Goal: Transaction & Acquisition: Purchase product/service

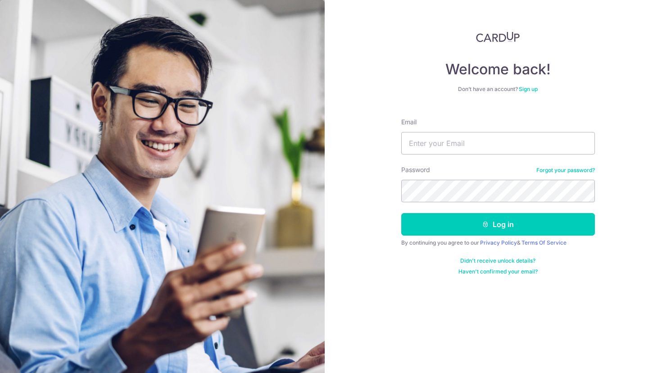
click at [438, 150] on input "Email" at bounding box center [499, 143] width 194 height 23
type input "[EMAIL_ADDRESS][DOMAIN_NAME]"
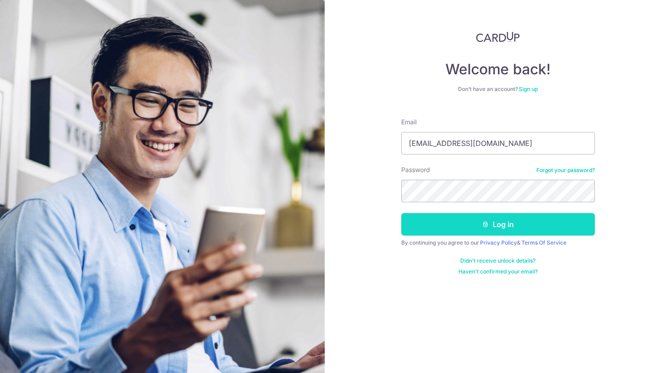
click at [447, 227] on button "Log in" at bounding box center [499, 224] width 194 height 23
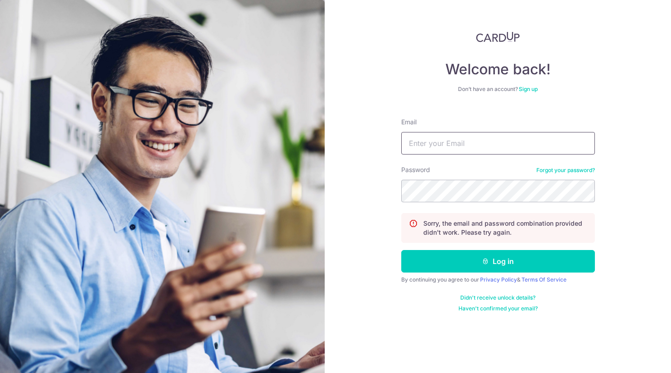
click at [443, 146] on input "Email" at bounding box center [499, 143] width 194 height 23
type input "[EMAIL_ADDRESS][DOMAIN_NAME]"
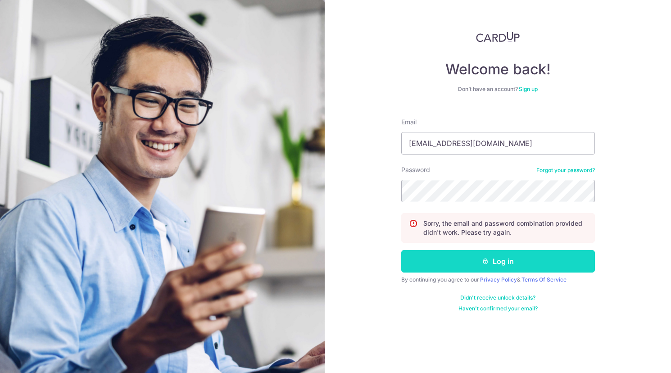
click at [448, 261] on button "Log in" at bounding box center [499, 261] width 194 height 23
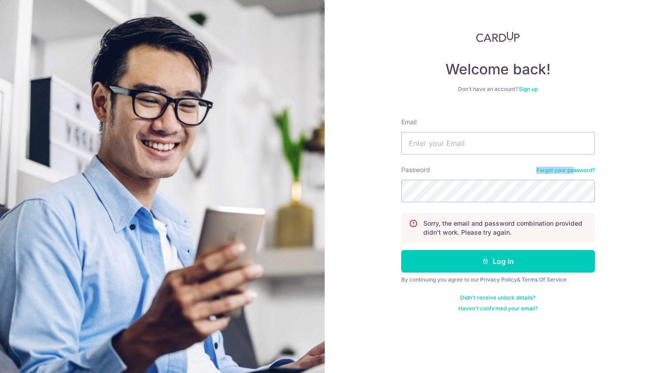
drag, startPoint x: 575, startPoint y: 163, endPoint x: 575, endPoint y: 169, distance: 6.3
click at [575, 169] on form "Email Password Forgot your password? Sorry, the email and password combination …" at bounding box center [499, 211] width 194 height 201
click at [575, 169] on link "Forgot your password?" at bounding box center [566, 170] width 59 height 7
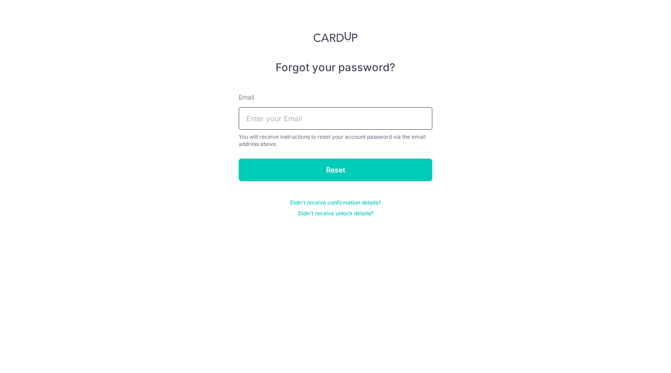
click at [328, 117] on input "text" at bounding box center [336, 118] width 194 height 23
type input "fionahsj@yahoo.com"
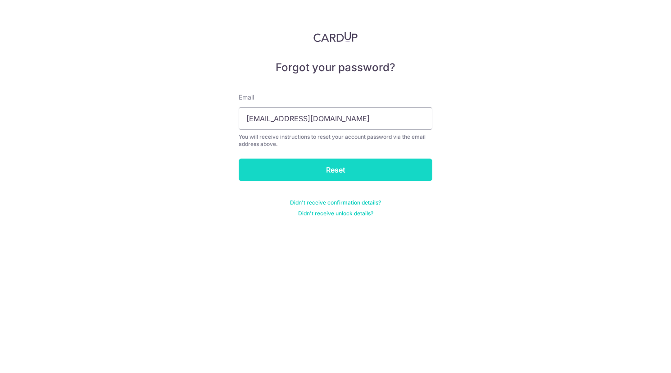
click at [317, 172] on input "Reset" at bounding box center [336, 170] width 194 height 23
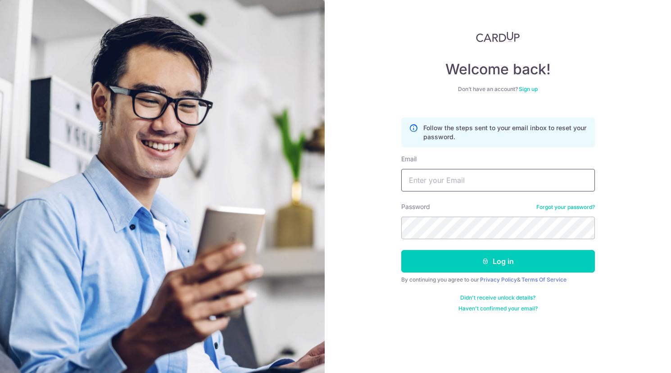
click at [450, 179] on input "Email" at bounding box center [499, 180] width 194 height 23
type input "[EMAIL_ADDRESS][DOMAIN_NAME]"
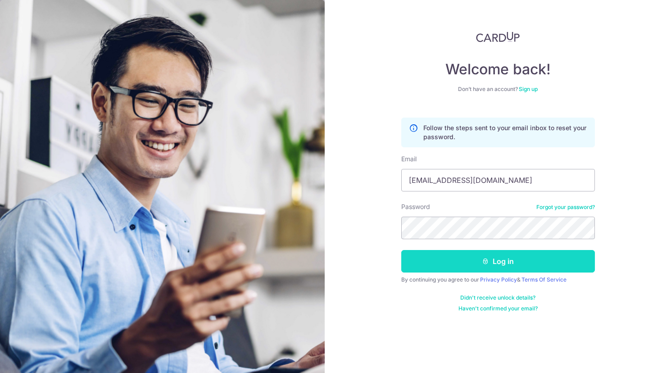
click at [434, 260] on button "Log in" at bounding box center [499, 261] width 194 height 23
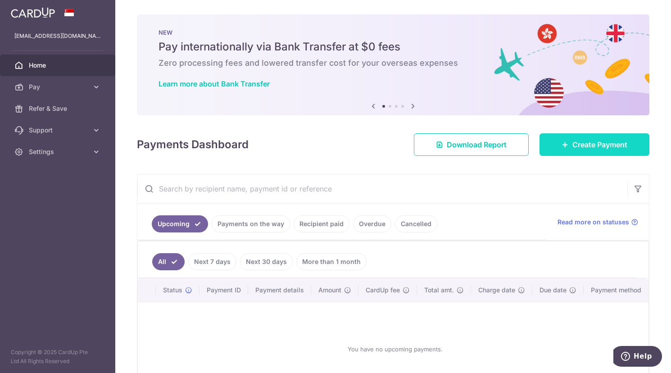
click at [573, 141] on span "Create Payment" at bounding box center [600, 144] width 55 height 11
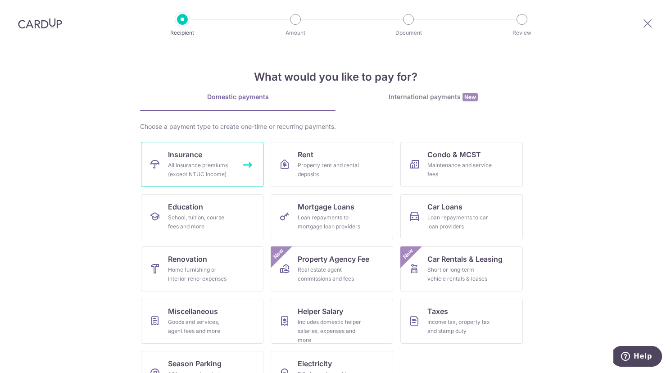
click at [171, 173] on div "All insurance premiums (except NTUC Income)" at bounding box center [200, 170] width 65 height 18
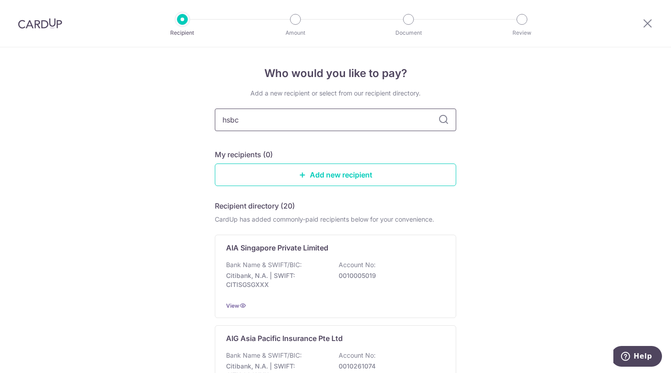
type input "hsbc"
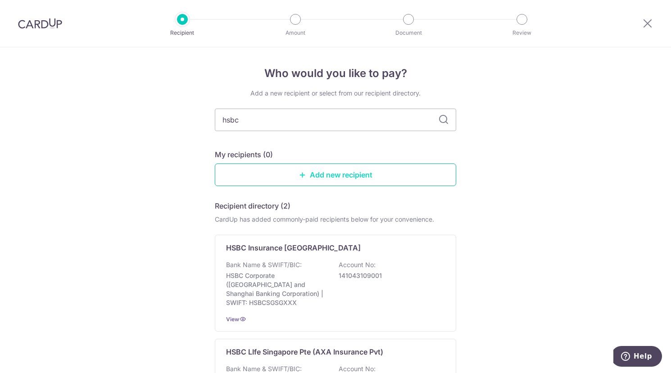
click at [321, 174] on link "Add new recipient" at bounding box center [336, 175] width 242 height 23
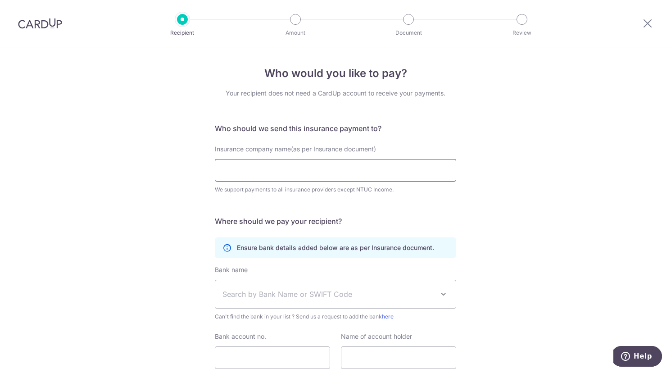
click at [319, 169] on input "Insurance company name(as per Insurance document)" at bounding box center [336, 170] width 242 height 23
click button "Submit Request" at bounding box center [0, 0] width 0 height 0
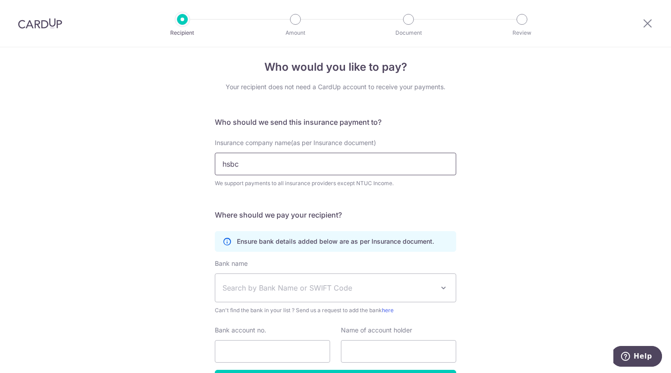
click button "Submit Request" at bounding box center [0, 0] width 0 height 0
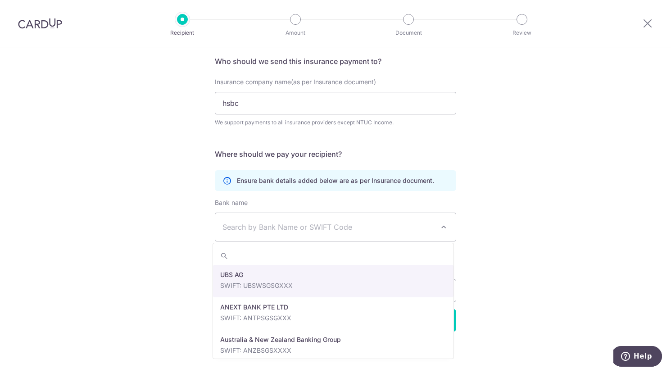
click at [321, 229] on span "Search by Bank Name or SWIFT Code" at bounding box center [329, 227] width 212 height 11
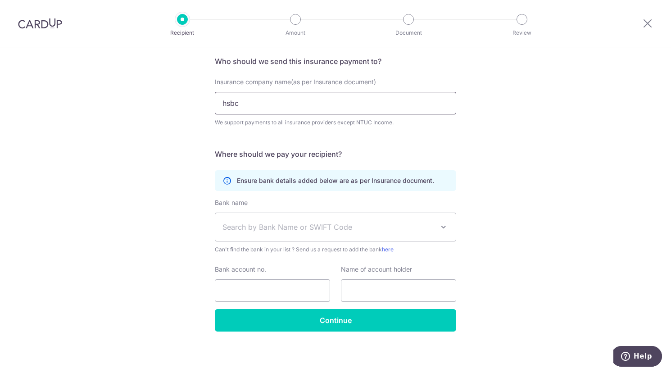
click at [288, 100] on input "hsbc" at bounding box center [336, 103] width 242 height 23
type input "hsbc"
click button "Submit Request" at bounding box center [0, 0] width 0 height 0
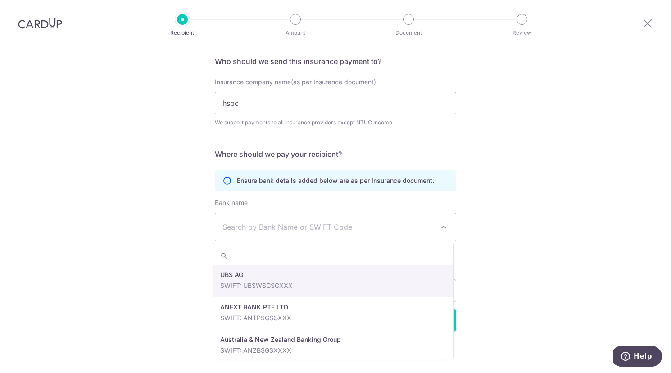
click at [272, 231] on span "Search by Bank Name or SWIFT Code" at bounding box center [329, 227] width 212 height 11
type input "hsbc"
select select "23560"
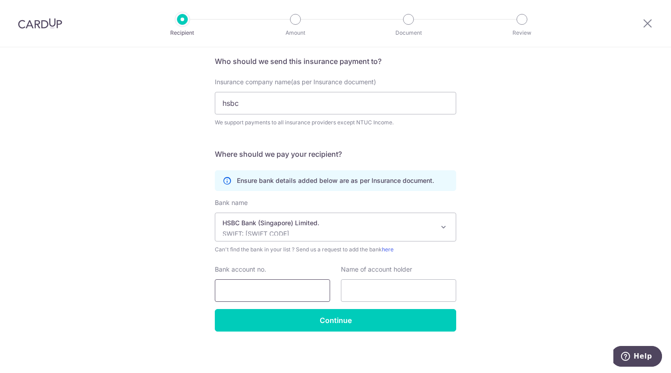
click at [266, 280] on input "Bank account no." at bounding box center [272, 290] width 115 height 23
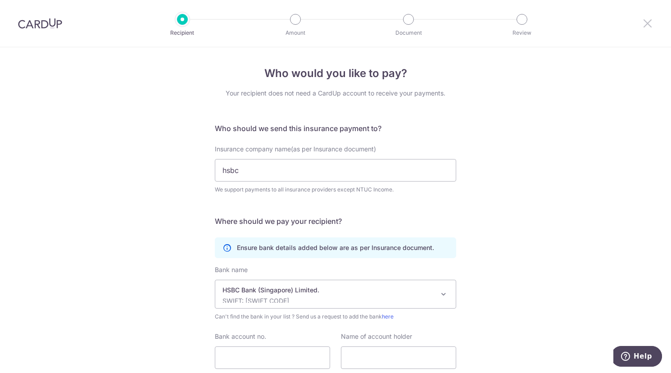
click at [646, 27] on icon at bounding box center [648, 23] width 11 height 11
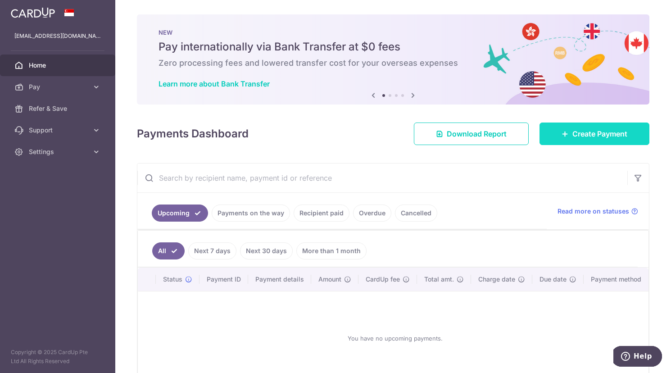
click at [573, 138] on span "Create Payment" at bounding box center [600, 133] width 55 height 11
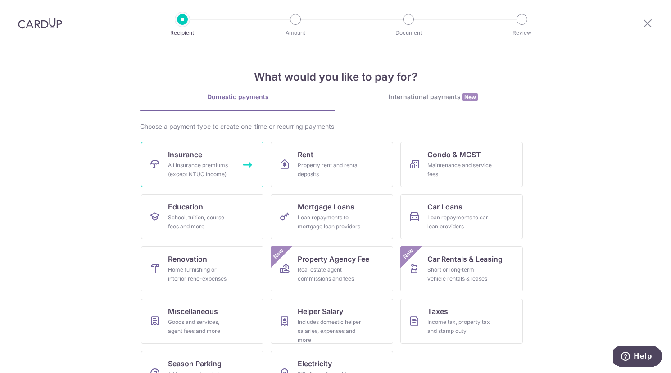
click at [222, 163] on div "All insurance premiums (except NTUC Income)" at bounding box center [200, 170] width 65 height 18
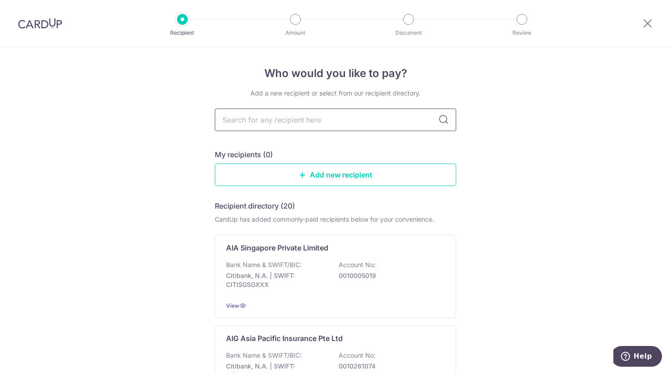
click at [305, 120] on input "text" at bounding box center [336, 120] width 242 height 23
type input "hsbc"
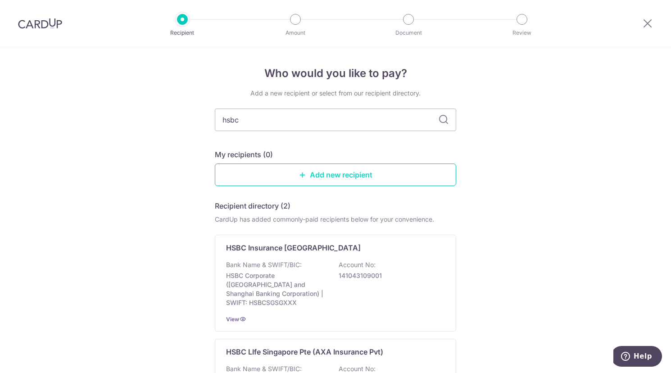
scroll to position [110, 0]
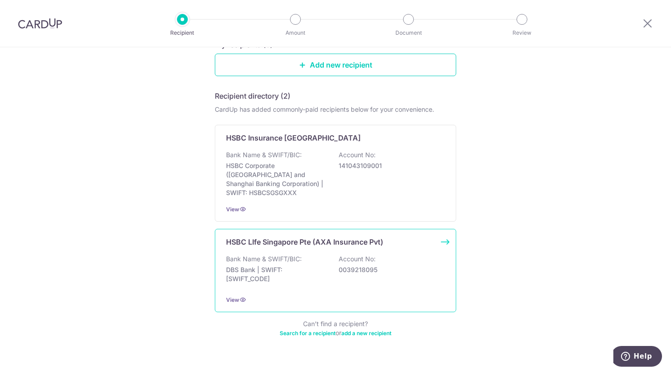
click at [296, 265] on p "DBS Bank | SWIFT: [SWIFT_CODE]" at bounding box center [276, 274] width 101 height 18
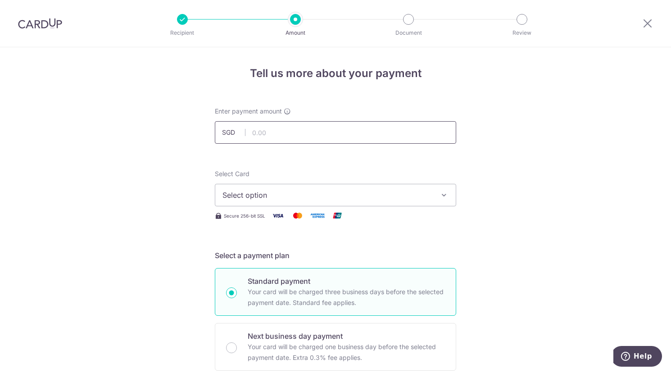
click at [344, 137] on input "text" at bounding box center [336, 132] width 242 height 23
type input "150.00"
click at [320, 204] on button "Select option" at bounding box center [336, 195] width 242 height 23
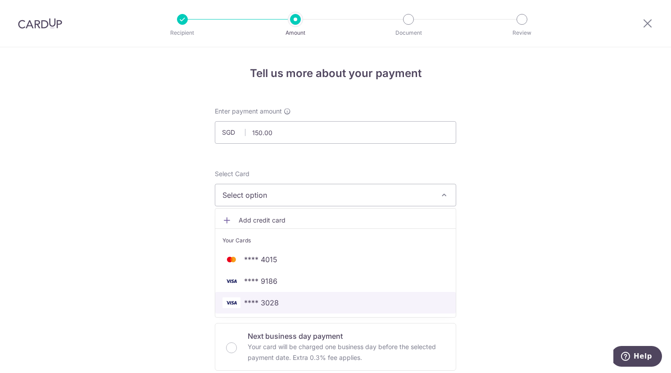
click at [299, 301] on span "**** 3028" at bounding box center [336, 302] width 226 height 11
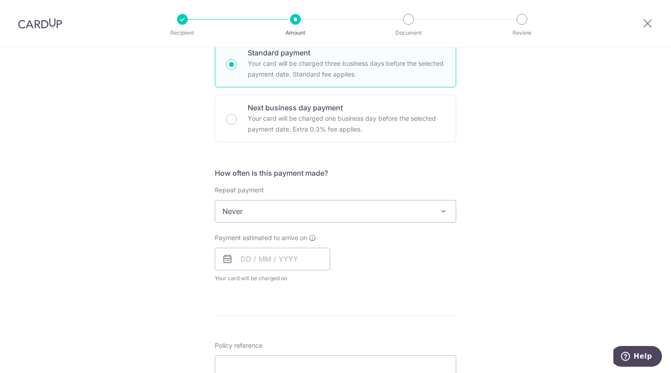
scroll to position [229, 0]
click at [242, 257] on input "text" at bounding box center [272, 258] width 115 height 23
click at [305, 359] on link "16" at bounding box center [305, 359] width 14 height 14
type input "[DATE]"
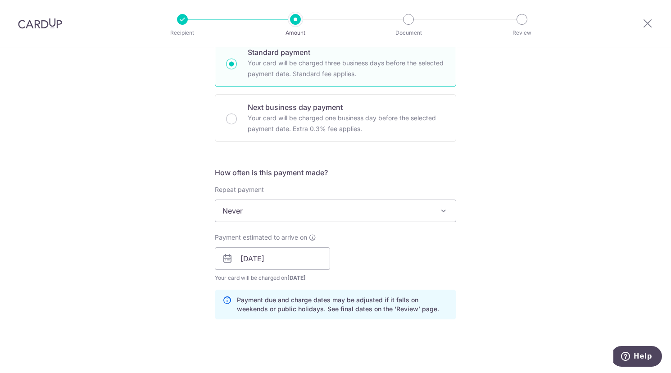
click at [189, 319] on div "Tell us more about your payment Enter payment amount SGD 150.00 150.00 Select C…" at bounding box center [335, 244] width 671 height 852
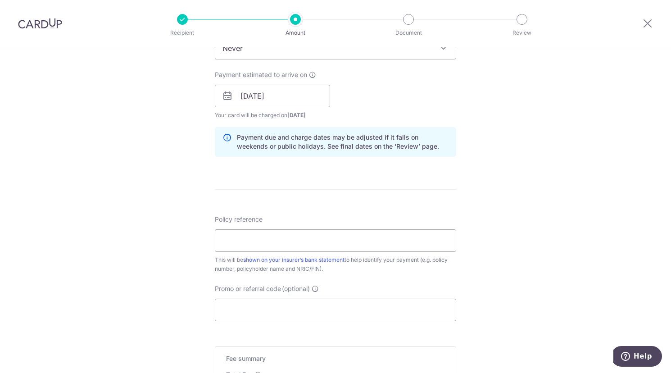
scroll to position [393, 0]
click at [259, 242] on input "Policy reference" at bounding box center [336, 239] width 242 height 23
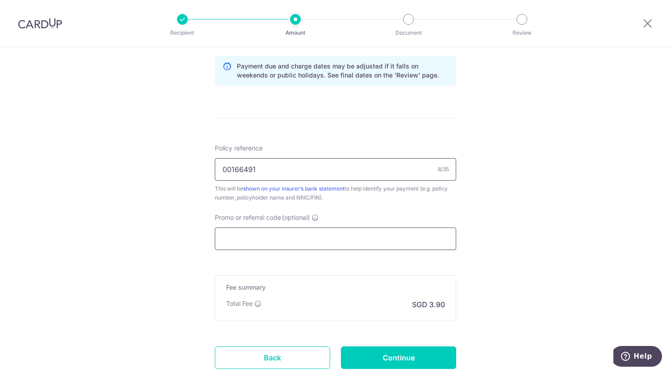
type input "00166491"
click at [268, 237] on input "Promo or referral code (optional)" at bounding box center [336, 239] width 242 height 23
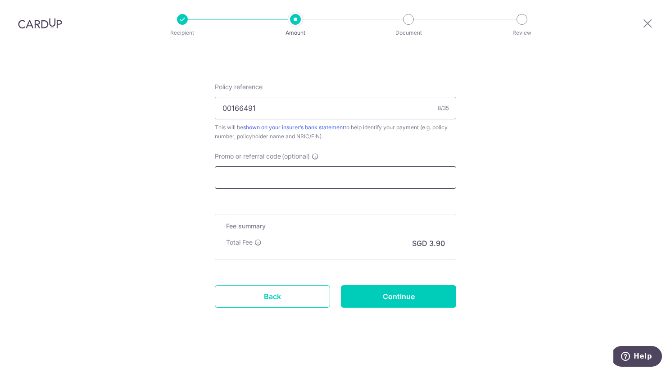
paste input "MILELION"
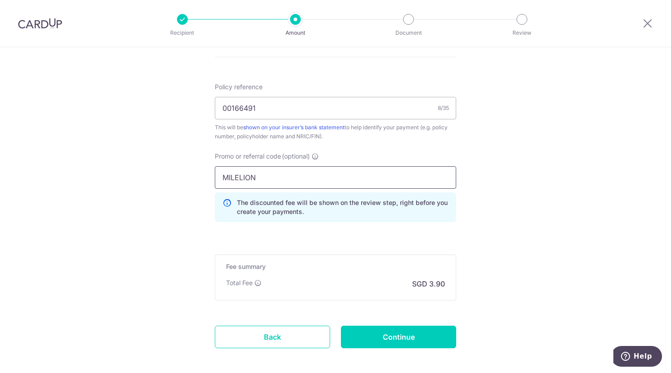
type input "MILELION"
click at [389, 330] on input "Continue" at bounding box center [398, 337] width 115 height 23
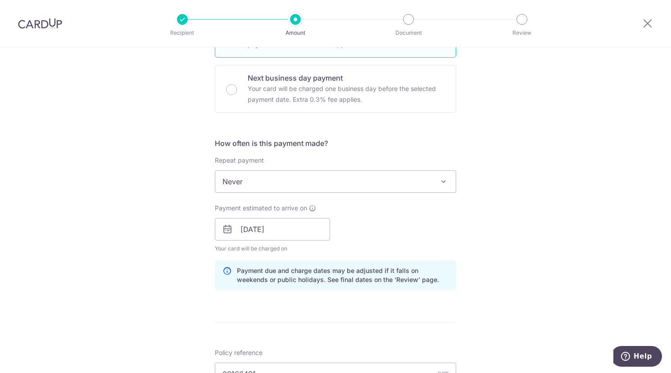
scroll to position [259, 0]
click at [416, 168] on div "Repeat payment Never Every week Every month Every quarter Every half a year Eve…" at bounding box center [336, 173] width 242 height 37
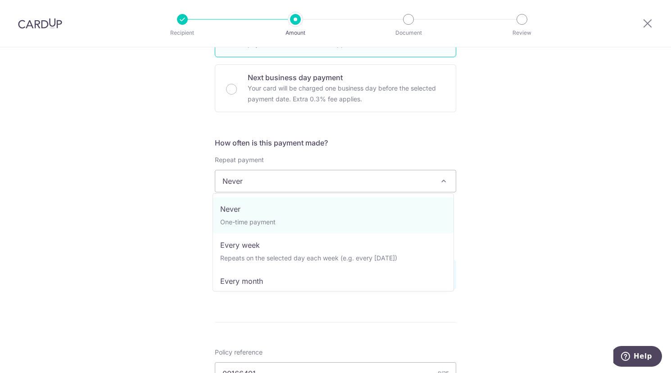
click at [415, 173] on span "Never" at bounding box center [335, 181] width 241 height 22
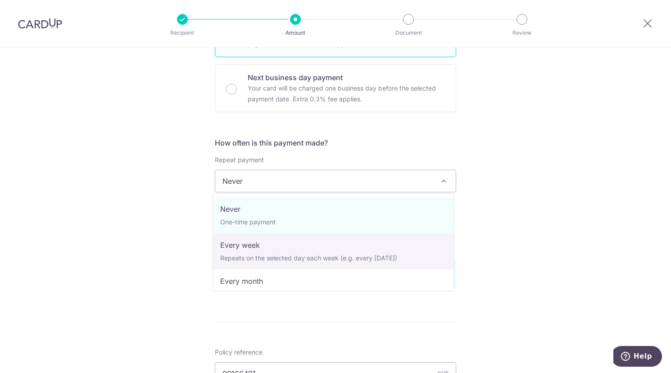
scroll to position [32, 0]
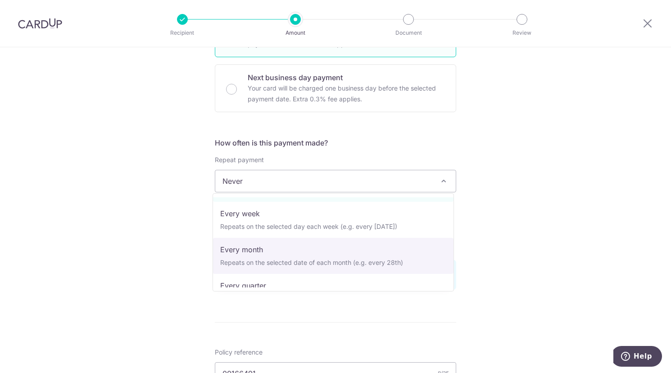
select select "3"
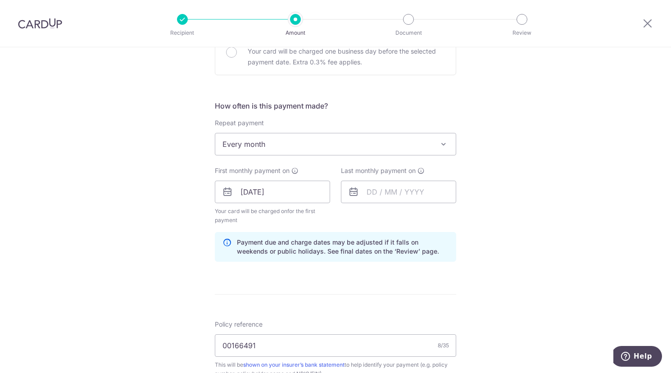
scroll to position [297, 0]
click at [376, 195] on input "text" at bounding box center [398, 191] width 115 height 23
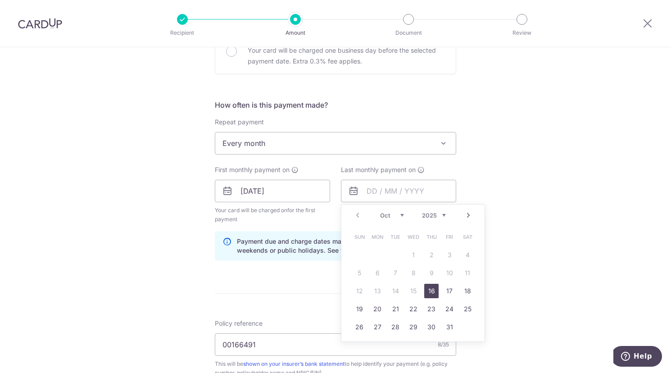
click at [431, 293] on link "16" at bounding box center [432, 291] width 14 height 14
type input "[DATE]"
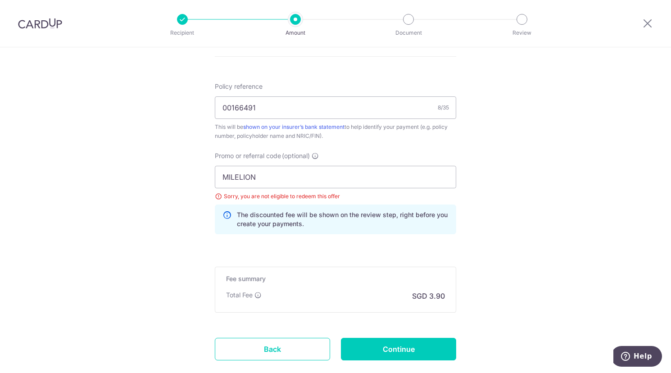
scroll to position [534, 0]
click at [408, 174] on input "MILELION" at bounding box center [336, 176] width 242 height 23
click button "Add Card" at bounding box center [0, 0] width 0 height 0
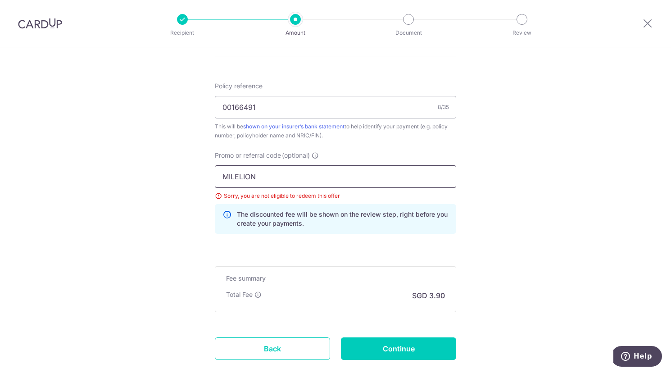
click button "Add Card" at bounding box center [0, 0] width 0 height 0
drag, startPoint x: 388, startPoint y: 182, endPoint x: 396, endPoint y: 170, distance: 14.0
click at [396, 170] on input "MILELION" at bounding box center [336, 176] width 242 height 23
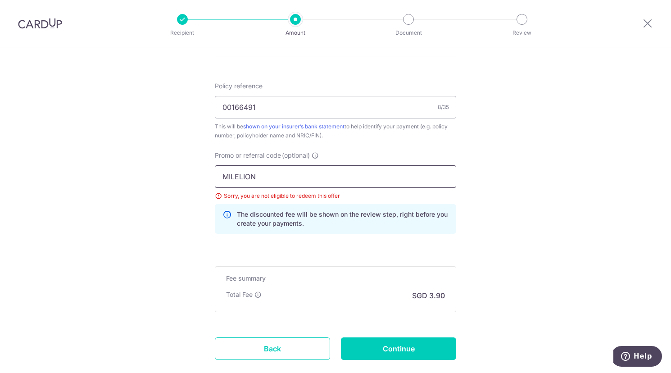
click at [396, 170] on input "MILELION" at bounding box center [336, 176] width 242 height 23
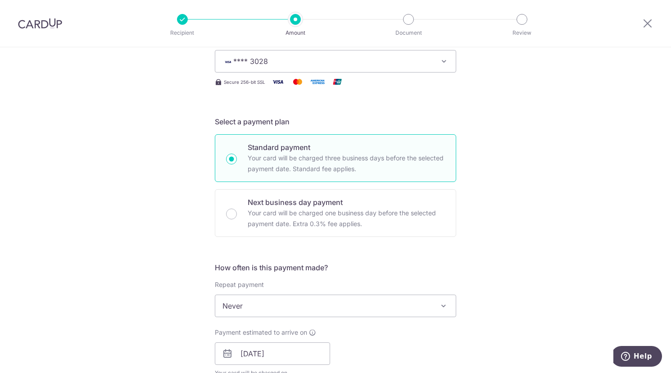
scroll to position [139, 0]
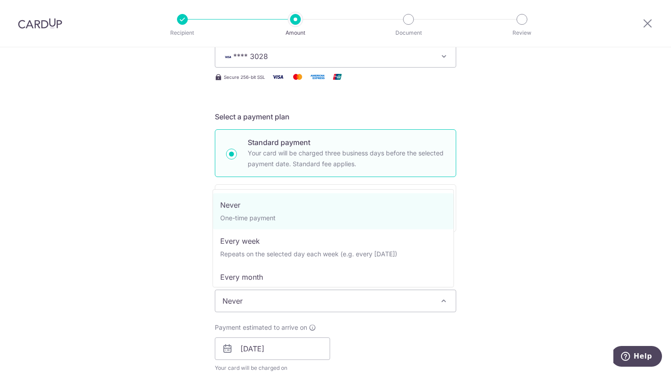
click at [296, 299] on span "Never" at bounding box center [335, 301] width 241 height 22
select select "3"
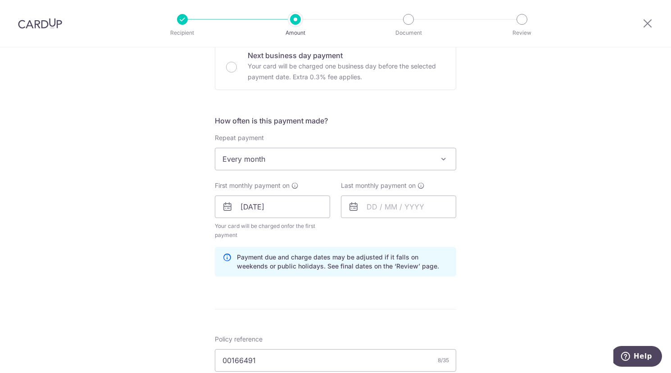
scroll to position [283, 0]
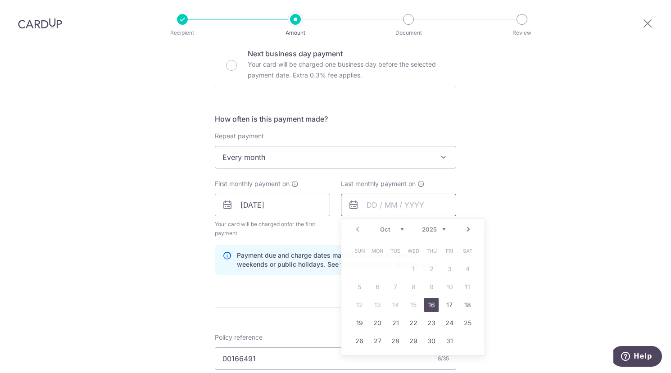
click at [370, 198] on input "text" at bounding box center [398, 205] width 115 height 23
click at [429, 302] on link "16" at bounding box center [432, 305] width 14 height 14
click at [377, 201] on input "[DATE]" at bounding box center [398, 205] width 115 height 23
click at [440, 230] on select "2025 2026 2027 2028 2029 2030 2031 2032 2033 2034 2035" at bounding box center [434, 229] width 24 height 7
click at [361, 227] on div "Prev Next Jan Feb Mar Apr May Jun [DATE] Aug Sep Oct Nov [DATE] 2026 2027 2028 …" at bounding box center [413, 230] width 143 height 22
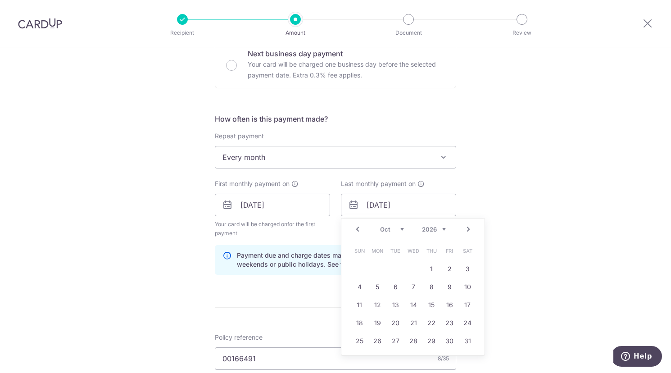
click at [356, 232] on link "Prev" at bounding box center [357, 229] width 11 height 11
click at [386, 232] on div "Prev Next Jan Feb Mar Apr May Jun [DATE] Aug Sep Oct Nov [DATE] 2026 2027 2028 …" at bounding box center [413, 230] width 143 height 22
drag, startPoint x: 399, startPoint y: 228, endPoint x: 393, endPoint y: 237, distance: 10.9
click at [393, 237] on div "Prev Next Jan Feb Mar Apr May Jun [DATE] Aug Sep Oct Nov [DATE] 2026 2027 2028 …" at bounding box center [413, 230] width 143 height 22
click at [452, 307] on link "16" at bounding box center [450, 305] width 14 height 14
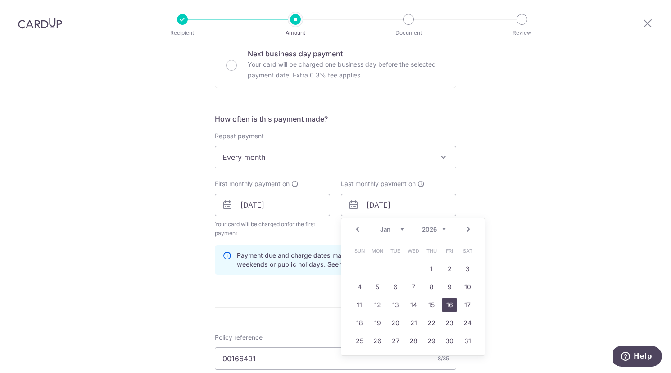
type input "[DATE]"
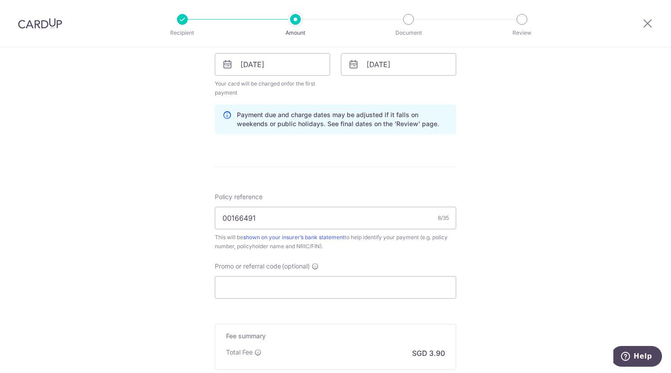
scroll to position [424, 0]
click at [420, 272] on div "Promo or referral code (optional) The discounted fee will be shown on the revie…" at bounding box center [336, 279] width 242 height 37
click at [417, 280] on input "Promo or referral code (optional)" at bounding box center [336, 287] width 242 height 23
paste input "MILELION"
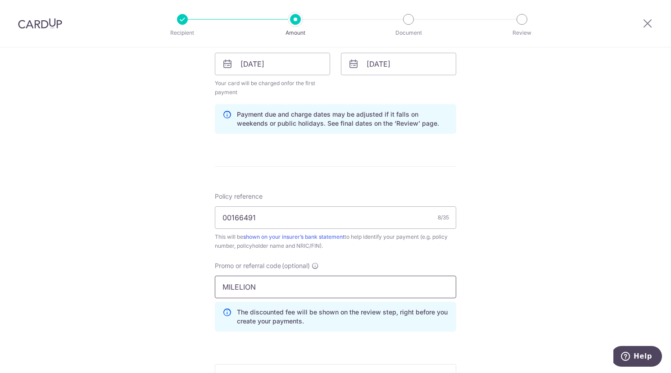
scroll to position [543, 0]
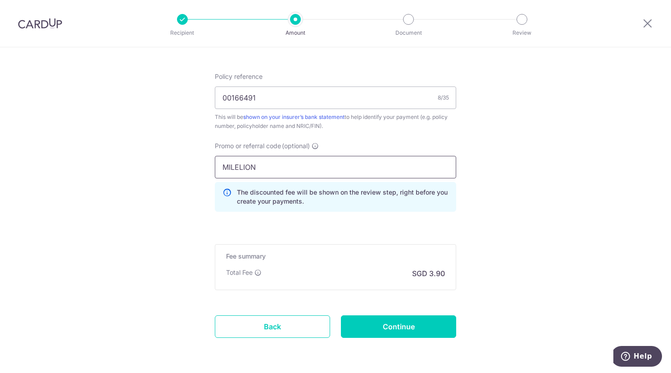
type input "MILELION"
click at [424, 323] on input "Continue" at bounding box center [398, 326] width 115 height 23
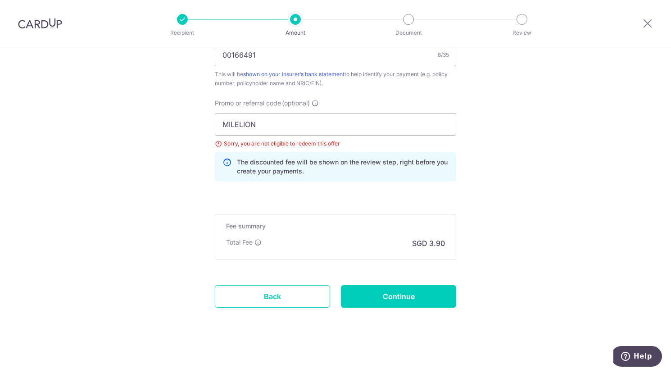
click at [215, 140] on div "Sorry, you are not eligible to redeem this offer" at bounding box center [336, 143] width 242 height 9
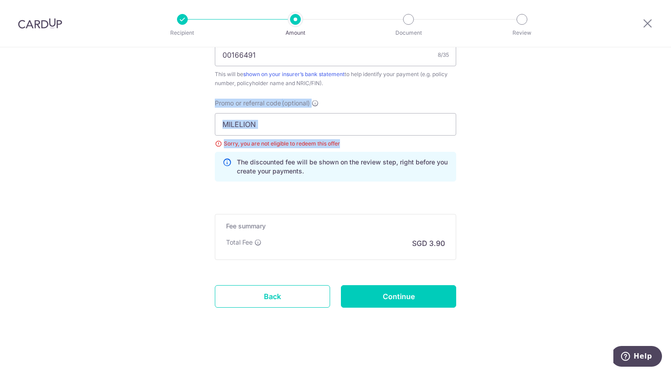
drag, startPoint x: 215, startPoint y: 140, endPoint x: 324, endPoint y: 94, distance: 117.9
click at [324, 94] on div "Policy reference 00166491 8/35 This will be shown on your insurer’s bank statem…" at bounding box center [336, 109] width 242 height 160
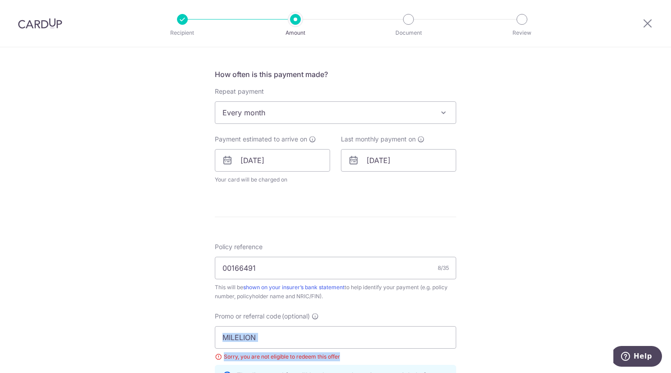
scroll to position [323, 0]
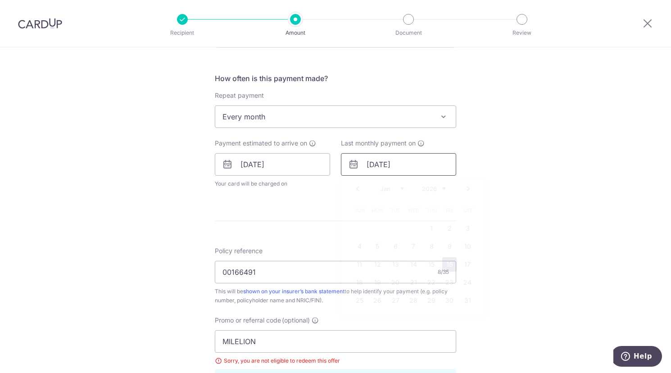
click at [363, 164] on input "16/01/2026" at bounding box center [398, 164] width 115 height 23
click at [388, 189] on select "Jan Feb Mar Apr May Jun Jul Aug Sep Oct Nov Dec" at bounding box center [392, 188] width 24 height 7
click at [445, 259] on link "16" at bounding box center [450, 264] width 14 height 14
type input "16/10/2026"
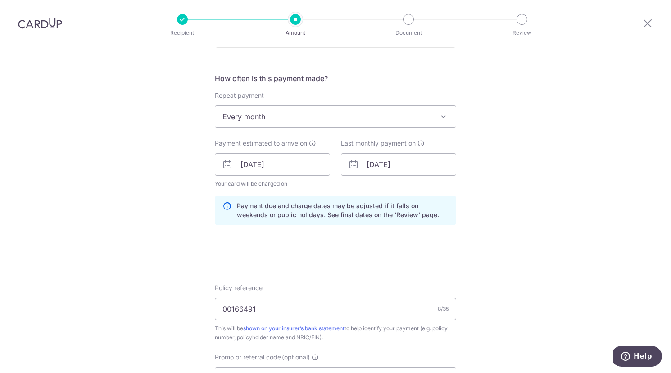
click at [493, 242] on div "Tell us more about your payment Enter payment amount SGD 150.00 150.00 Select C…" at bounding box center [335, 176] width 671 height 905
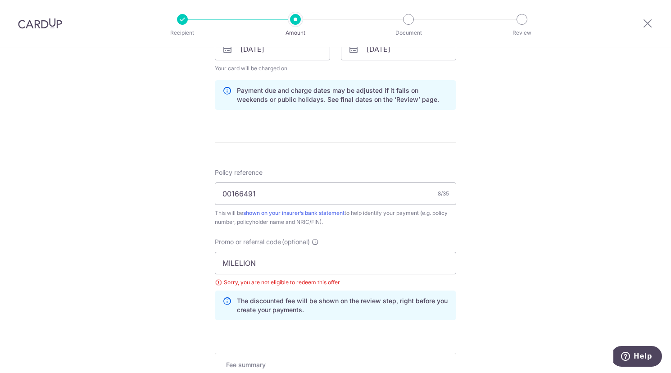
scroll to position [446, 0]
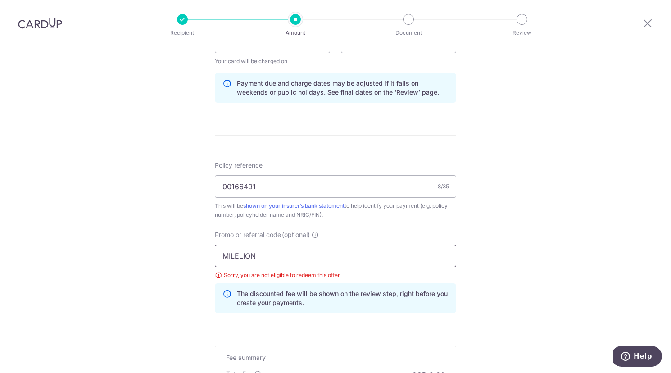
click at [433, 261] on input "MILELION" at bounding box center [336, 256] width 242 height 23
click button "Add Card" at bounding box center [0, 0] width 0 height 0
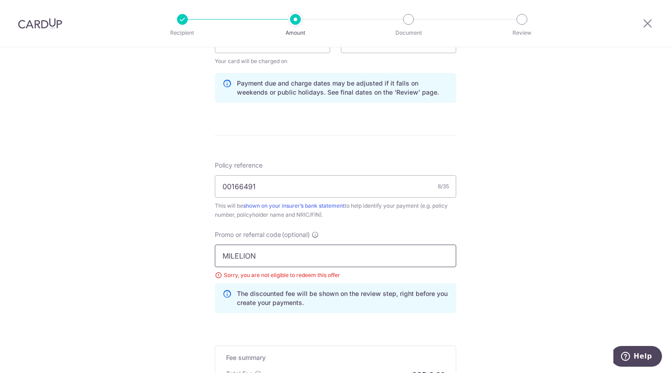
click at [285, 256] on input "MILELION" at bounding box center [336, 256] width 242 height 23
paste input "REC185"
type input "REC185"
click at [464, 229] on div "Tell us more about your payment Enter payment amount SGD 150.00 150.00 Select C…" at bounding box center [335, 54] width 671 height 905
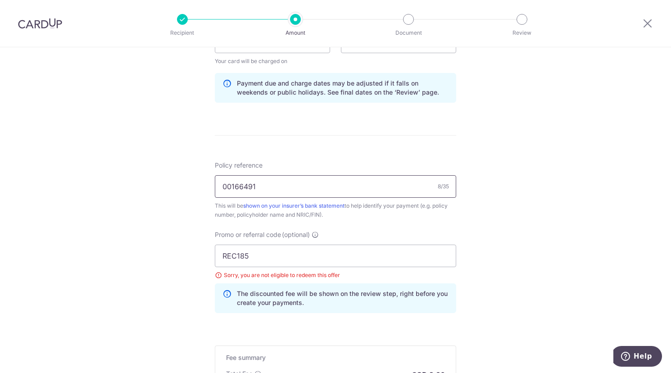
click at [385, 192] on input "00166491" at bounding box center [336, 186] width 242 height 23
click at [362, 253] on input "REC185" at bounding box center [336, 256] width 242 height 23
click button "Add Card" at bounding box center [0, 0] width 0 height 0
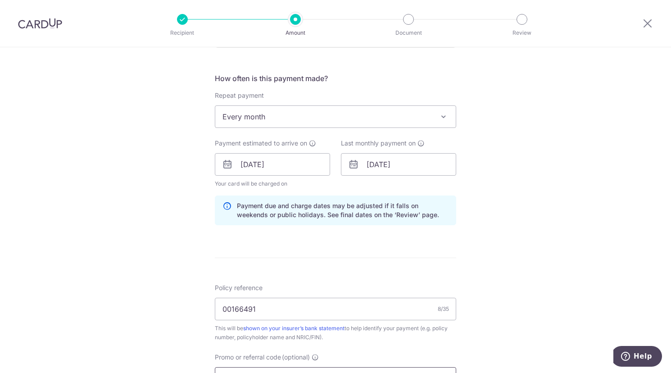
scroll to position [298, 0]
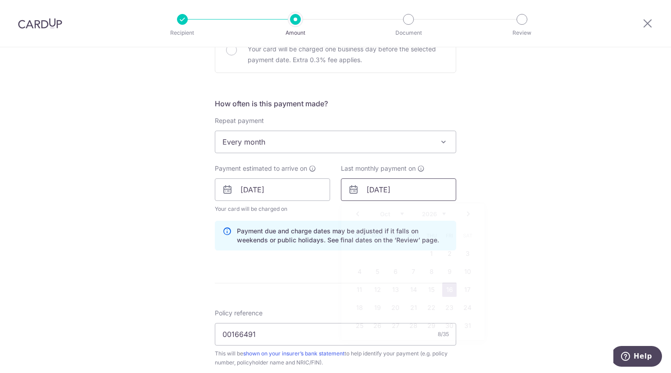
click at [383, 187] on input "16/10/2026" at bounding box center [398, 189] width 115 height 23
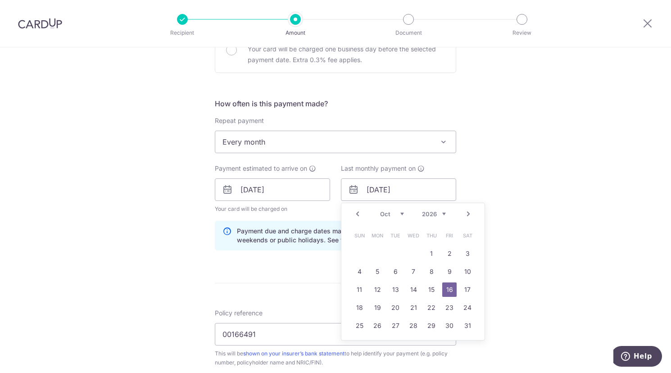
click at [398, 214] on select "Jan Feb Mar Apr May Jun Jul Aug Sep Oct Nov Dec" at bounding box center [392, 213] width 24 height 7
click at [447, 284] on link "16" at bounding box center [450, 290] width 14 height 14
type input "16/01/2026"
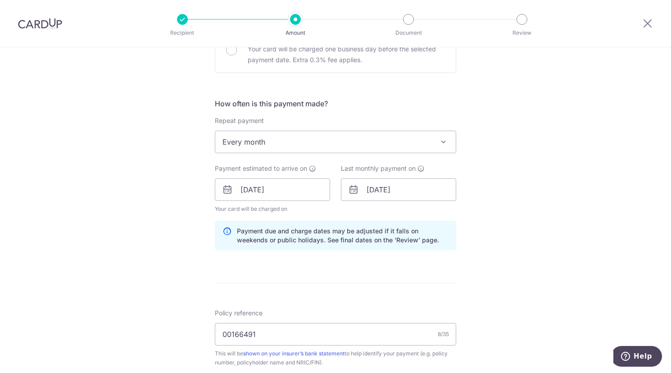
click at [489, 271] on div "Tell us more about your payment Enter payment amount SGD 150.00 150.00 Select C…" at bounding box center [335, 201] width 671 height 905
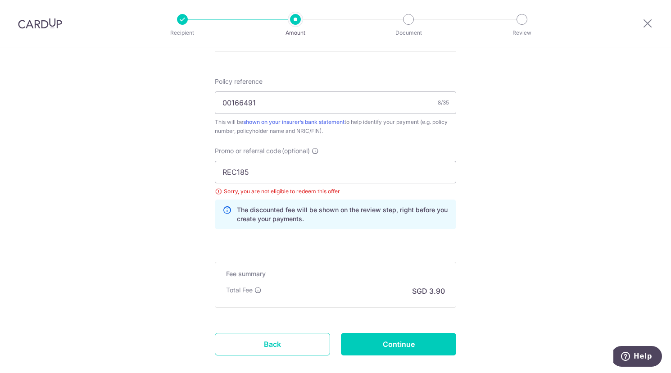
scroll to position [530, 0]
click at [428, 347] on input "Continue" at bounding box center [398, 343] width 115 height 23
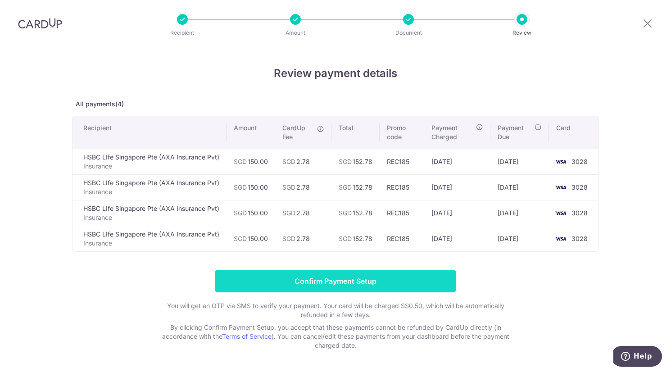
click at [333, 271] on input "Confirm Payment Setup" at bounding box center [336, 281] width 242 height 23
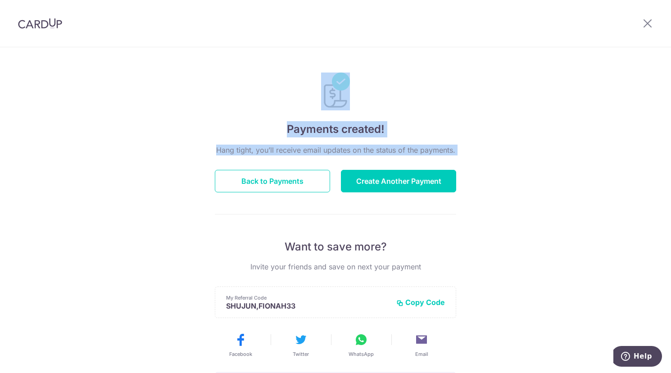
drag, startPoint x: 0, startPoint y: 0, endPoint x: 479, endPoint y: -55, distance: 482.6
click at [479, 0] on html "× Invite your friends via email To Send Invitations Sample From CardUp Subject …" at bounding box center [335, 186] width 671 height 373
